Goal: Information Seeking & Learning: Learn about a topic

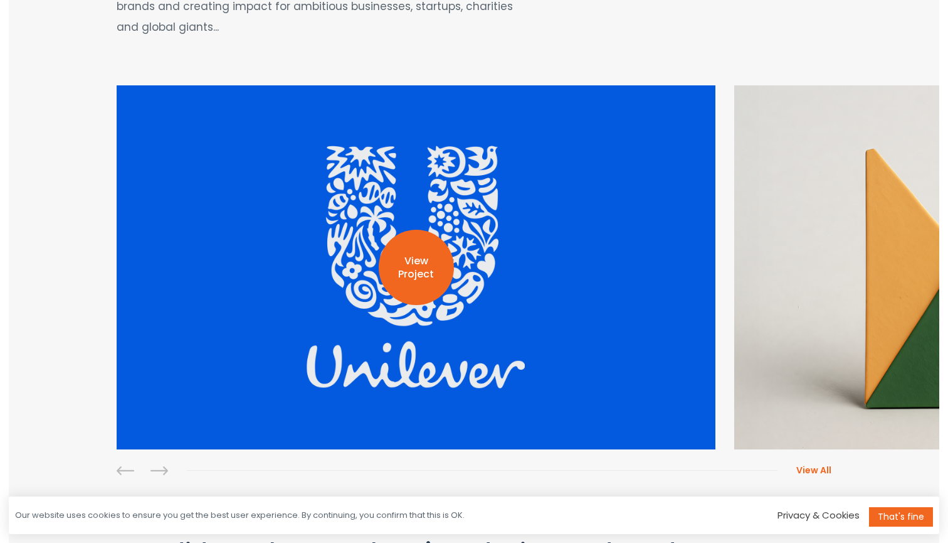
scroll to position [257, 0]
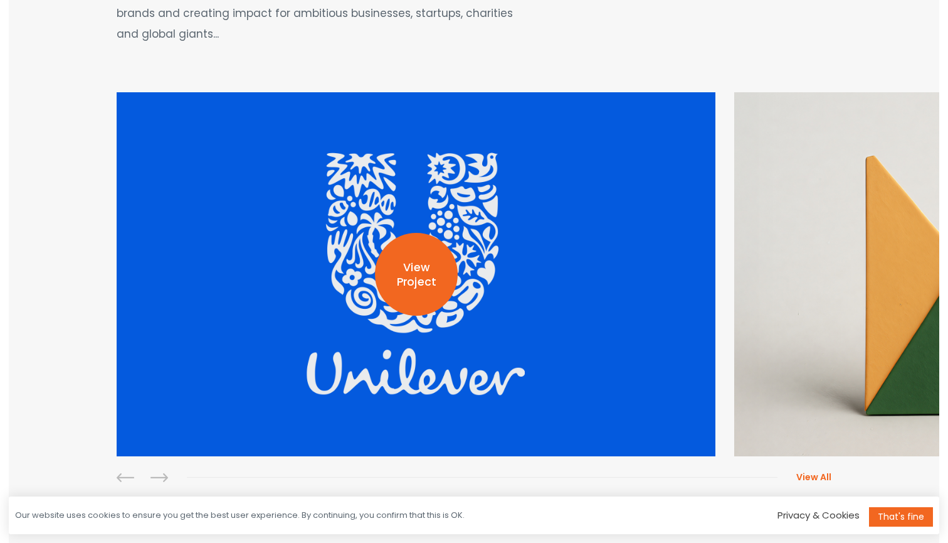
click at [432, 274] on p "View Project" at bounding box center [416, 274] width 83 height 29
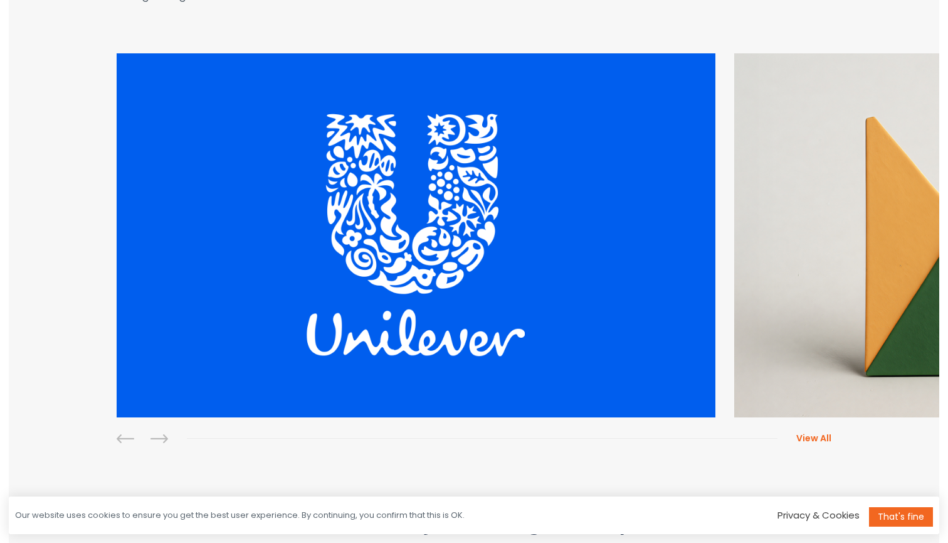
scroll to position [304, 0]
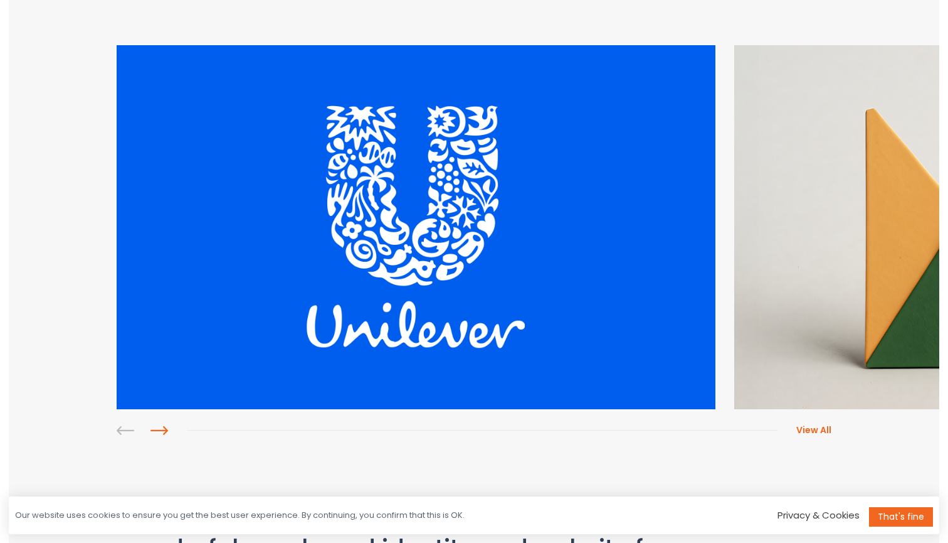
click at [156, 425] on link at bounding box center [160, 431] width 18 height 18
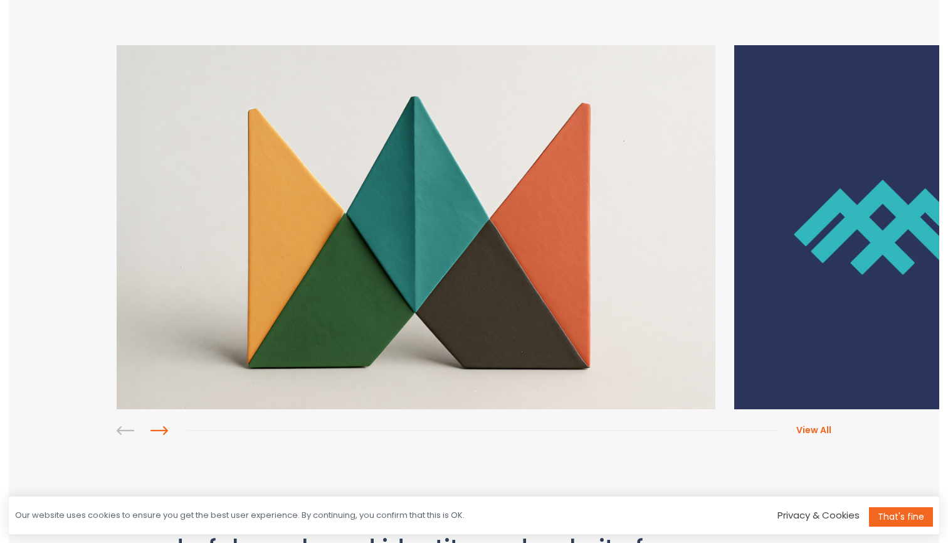
click at [156, 425] on link at bounding box center [160, 431] width 18 height 18
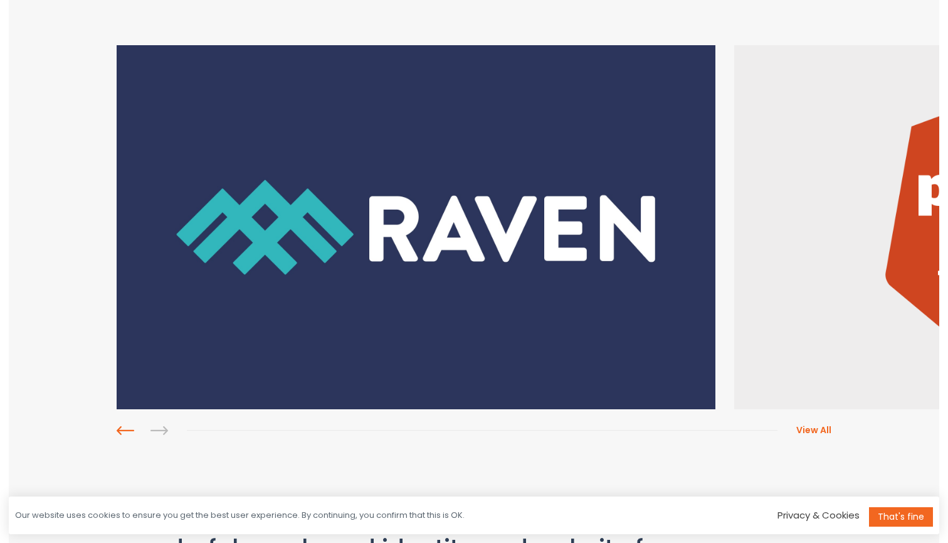
click at [117, 437] on link at bounding box center [126, 431] width 18 height 18
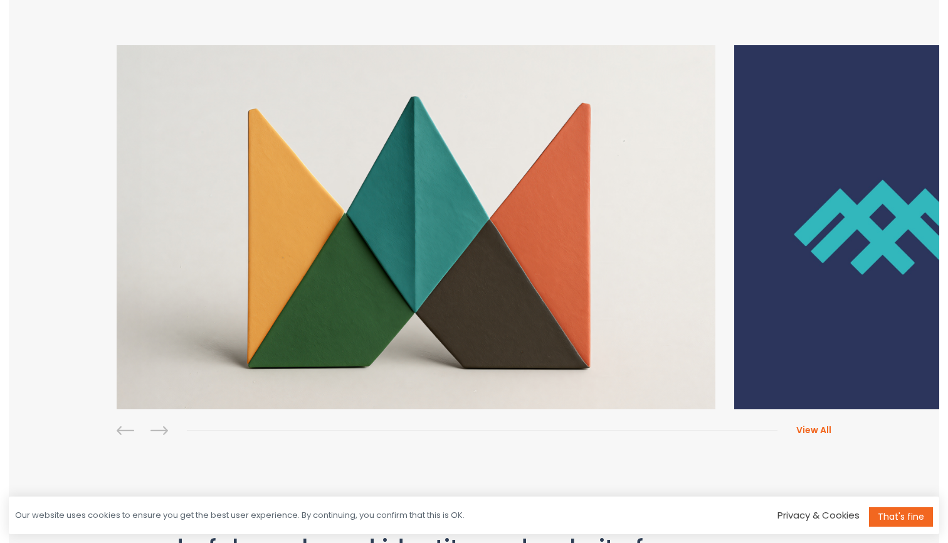
click at [147, 433] on div at bounding box center [152, 433] width 70 height 22
click at [151, 428] on link at bounding box center [160, 431] width 18 height 18
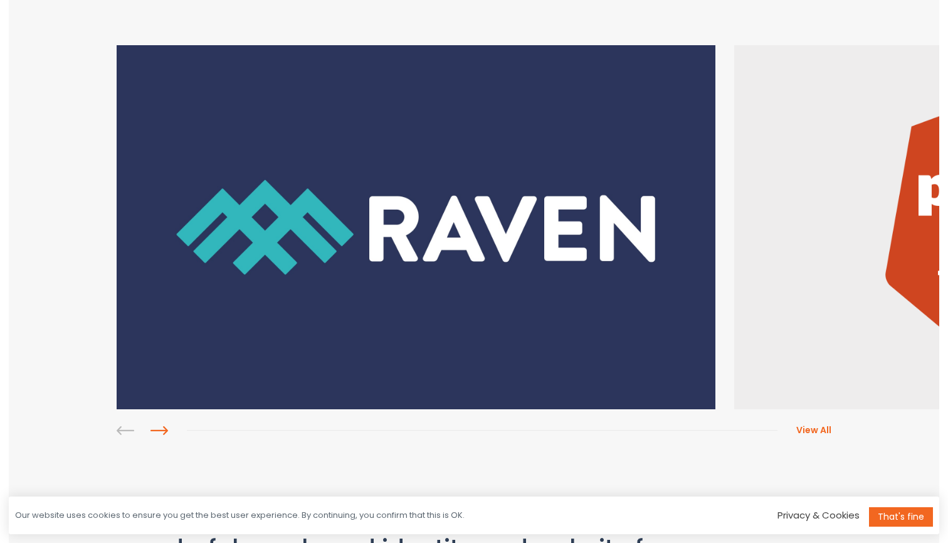
click at [151, 428] on link at bounding box center [160, 431] width 18 height 18
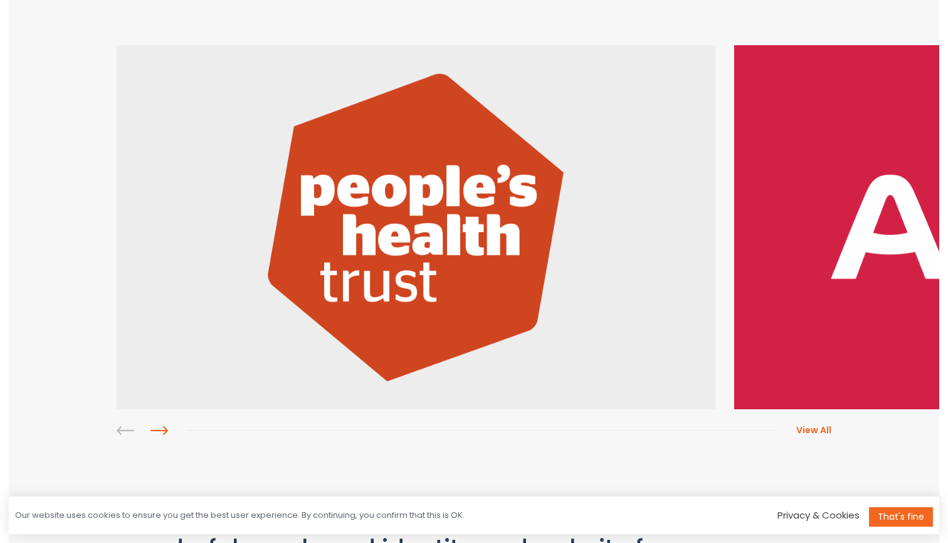
click at [151, 428] on link at bounding box center [160, 431] width 18 height 18
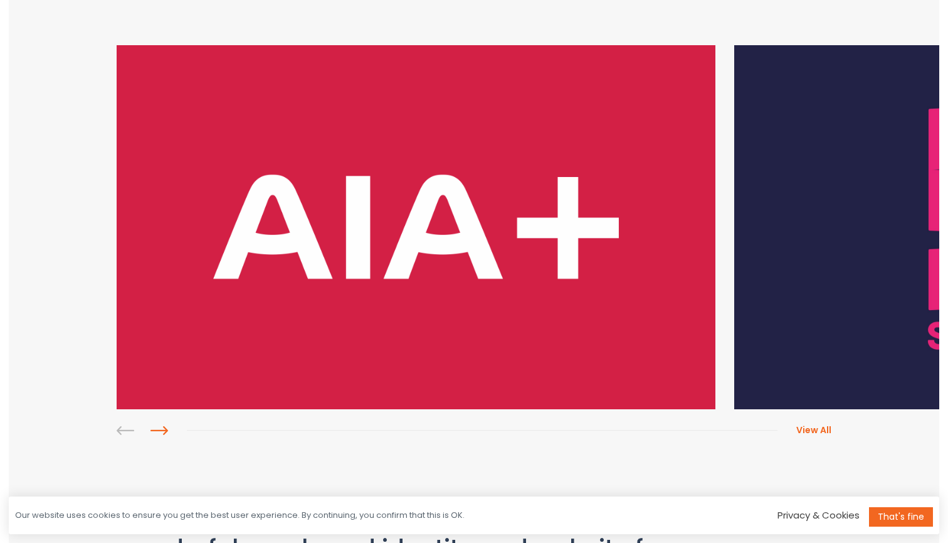
click at [151, 428] on link at bounding box center [160, 431] width 18 height 18
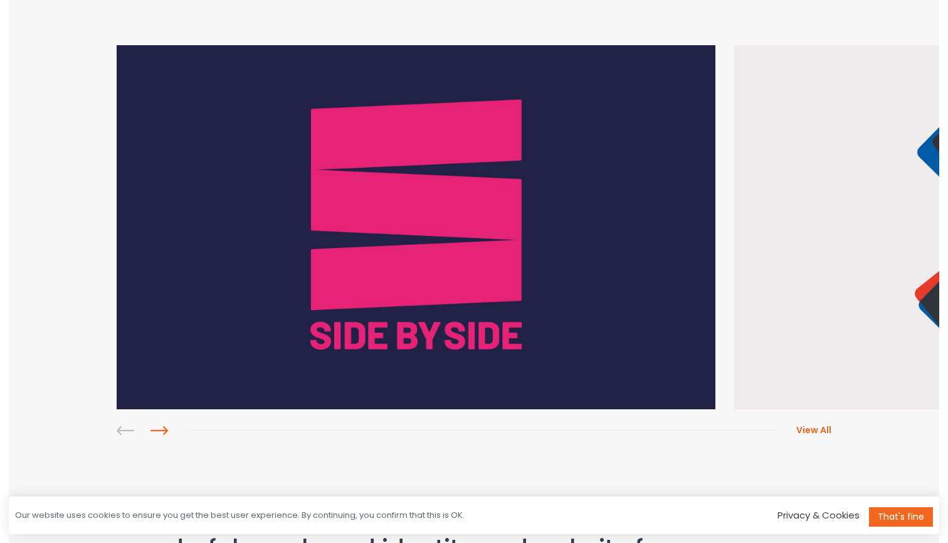
click at [151, 428] on link at bounding box center [160, 431] width 18 height 18
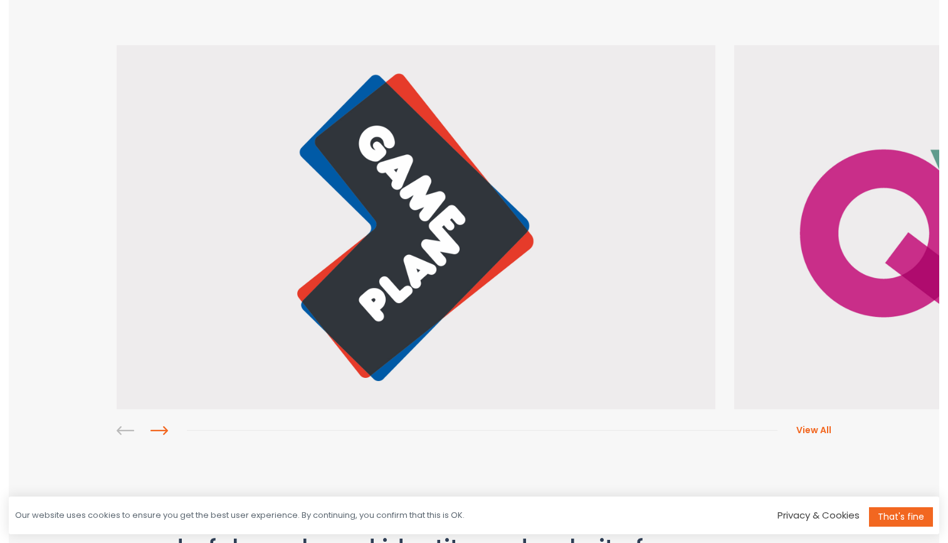
click at [151, 428] on link at bounding box center [160, 431] width 18 height 18
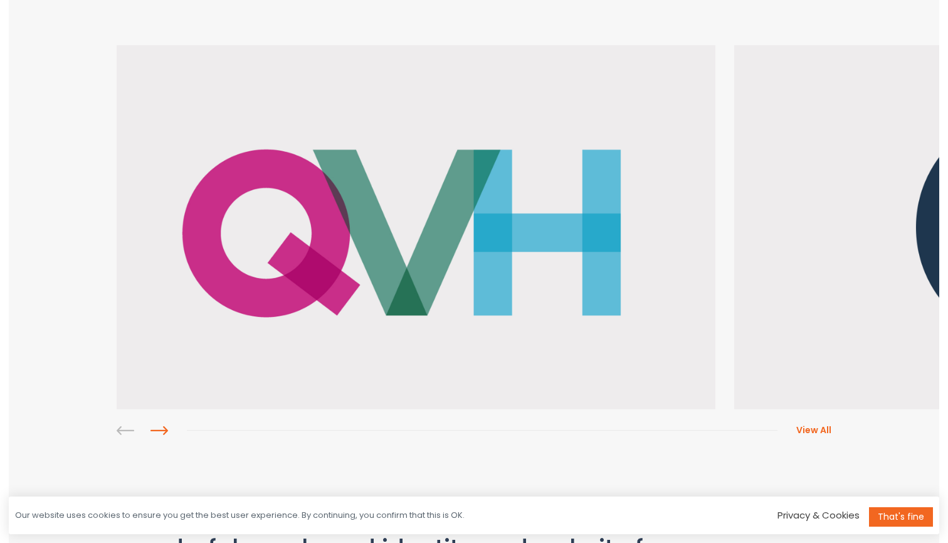
click at [151, 428] on link at bounding box center [160, 431] width 18 height 18
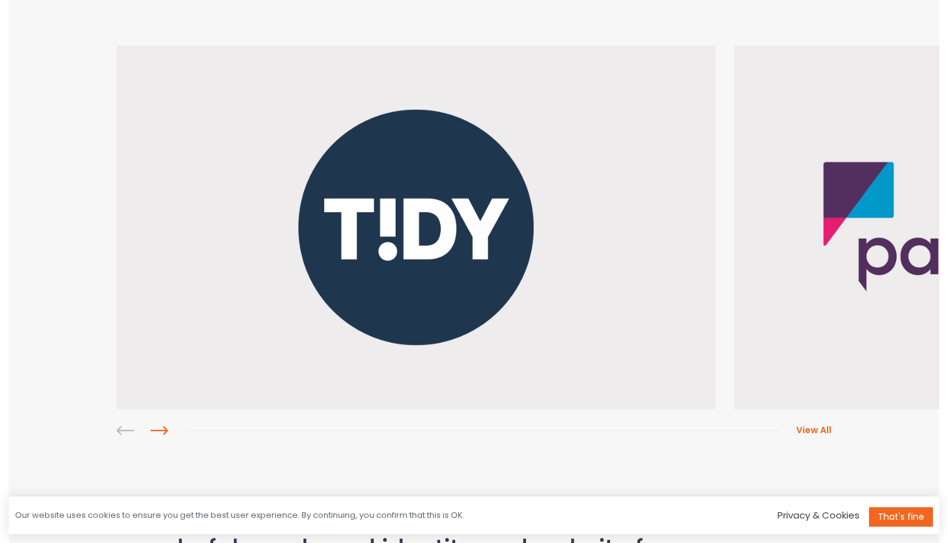
click at [151, 428] on link at bounding box center [160, 431] width 18 height 18
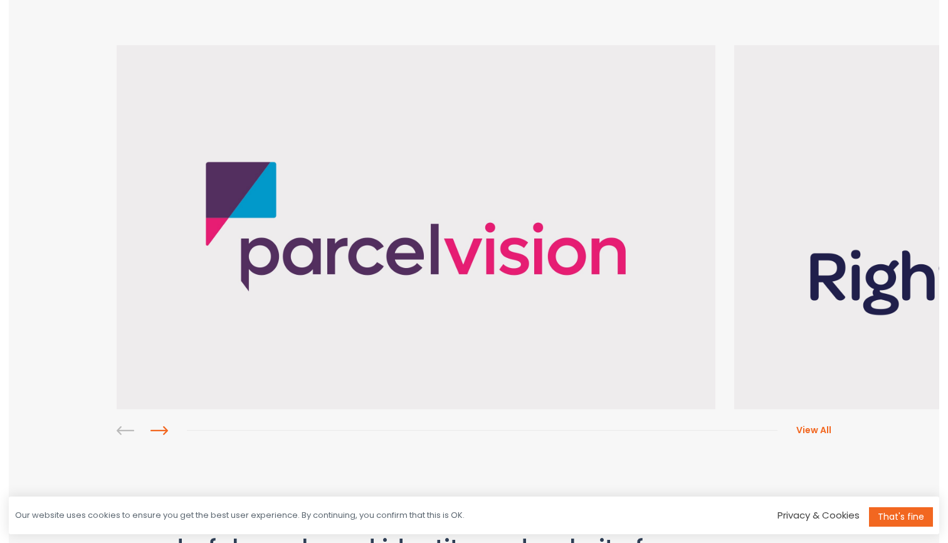
click at [151, 428] on link at bounding box center [160, 431] width 18 height 18
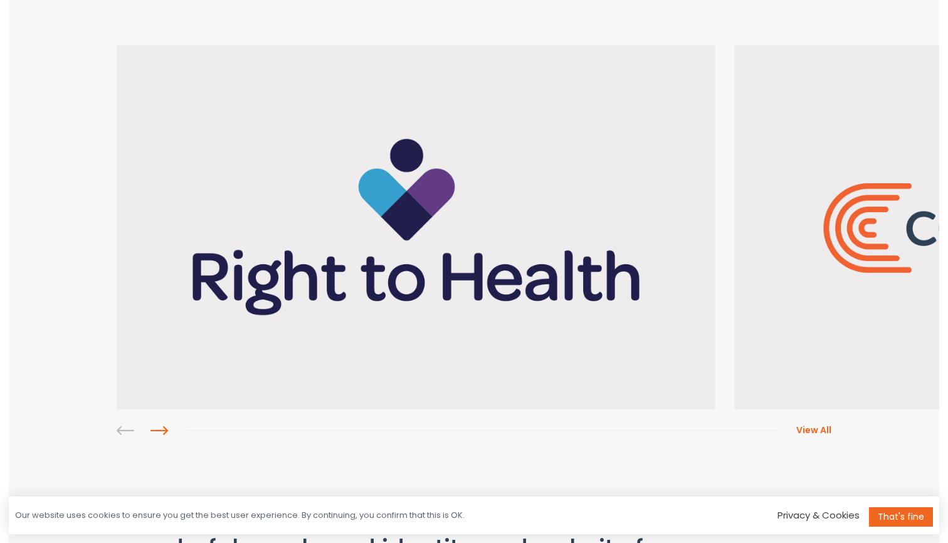
click at [151, 428] on link at bounding box center [160, 431] width 18 height 18
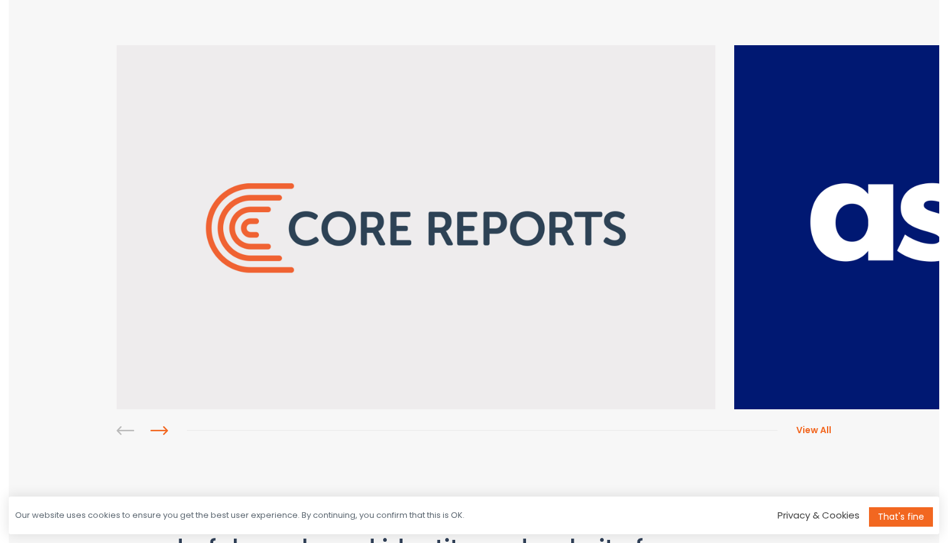
click at [151, 428] on link at bounding box center [160, 431] width 18 height 18
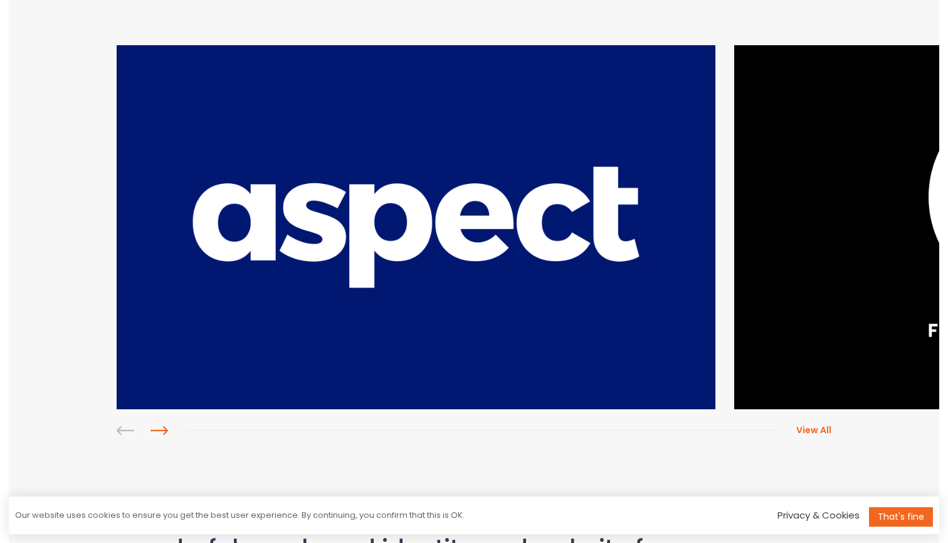
click at [151, 428] on link at bounding box center [160, 431] width 18 height 18
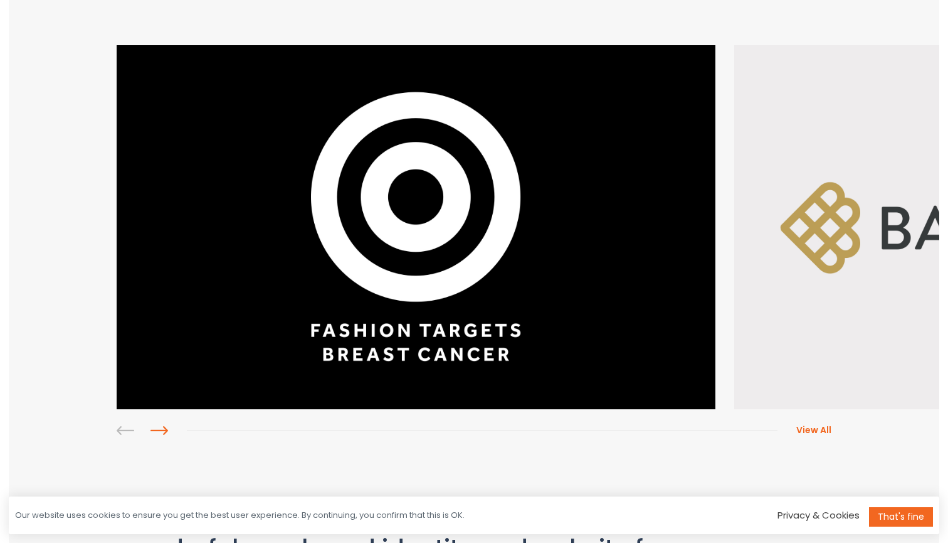
click at [151, 428] on link at bounding box center [160, 431] width 18 height 18
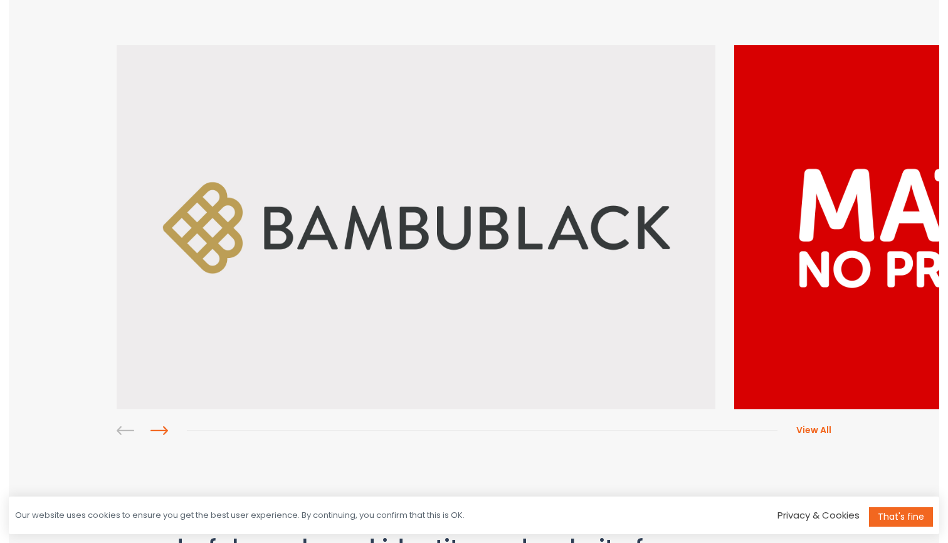
click at [151, 428] on link at bounding box center [160, 431] width 18 height 18
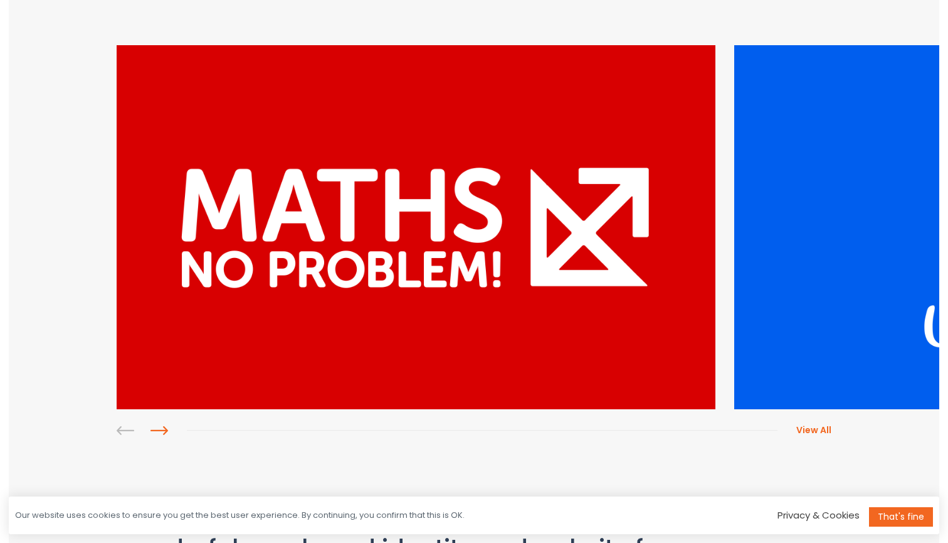
click at [151, 428] on link at bounding box center [160, 431] width 18 height 18
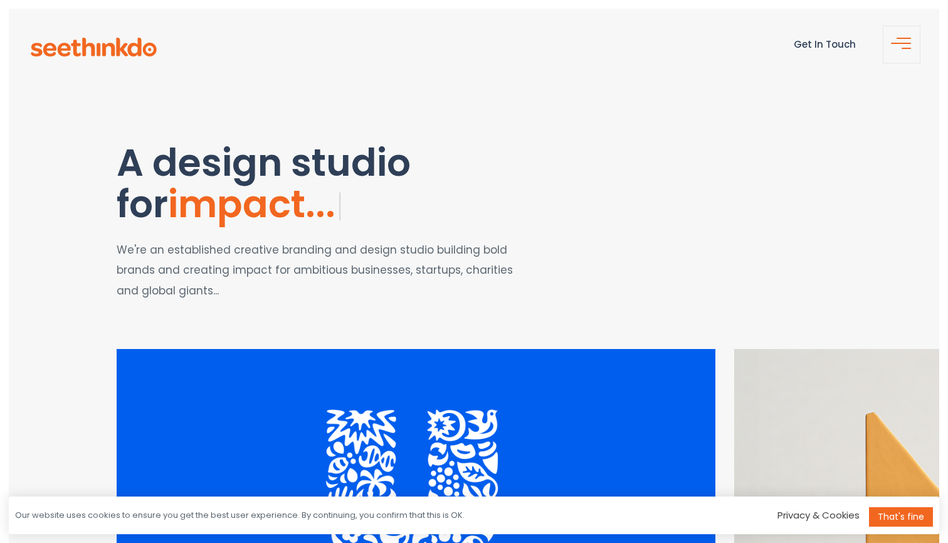
scroll to position [0, 0]
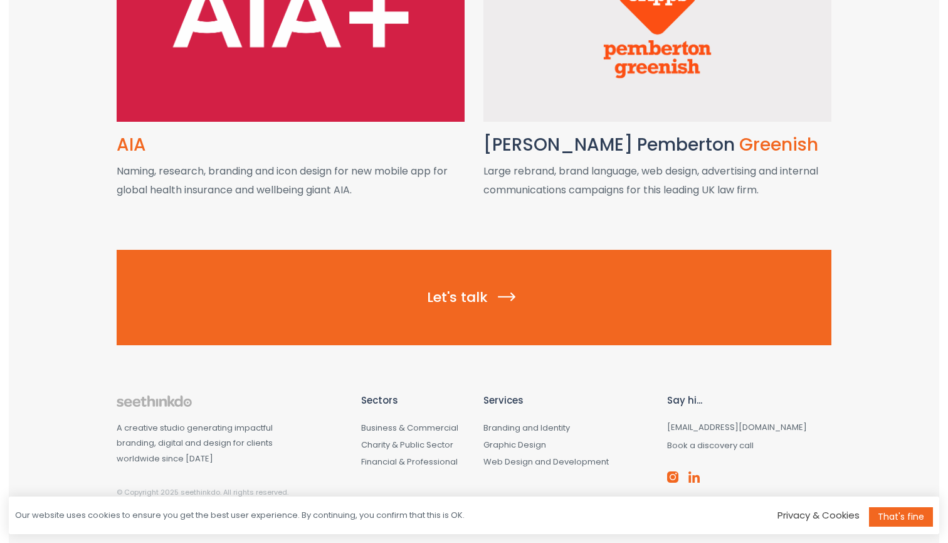
scroll to position [1569, 0]
